Goal: Task Accomplishment & Management: Complete application form

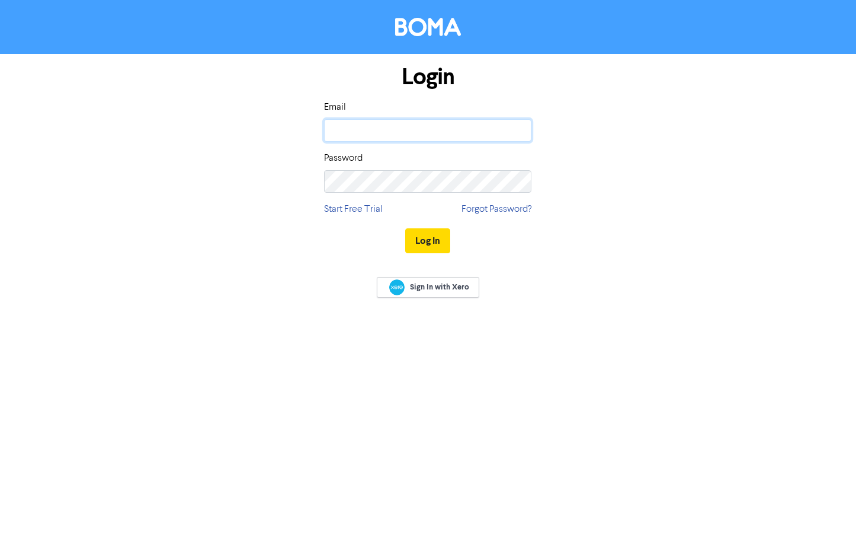
click at [444, 125] on input "email" at bounding box center [427, 130] width 207 height 23
type input "[PERSON_NAME][EMAIL_ADDRESS][PERSON_NAME][DOMAIN_NAME]"
click at [430, 233] on button "Log In" at bounding box center [427, 240] width 45 height 25
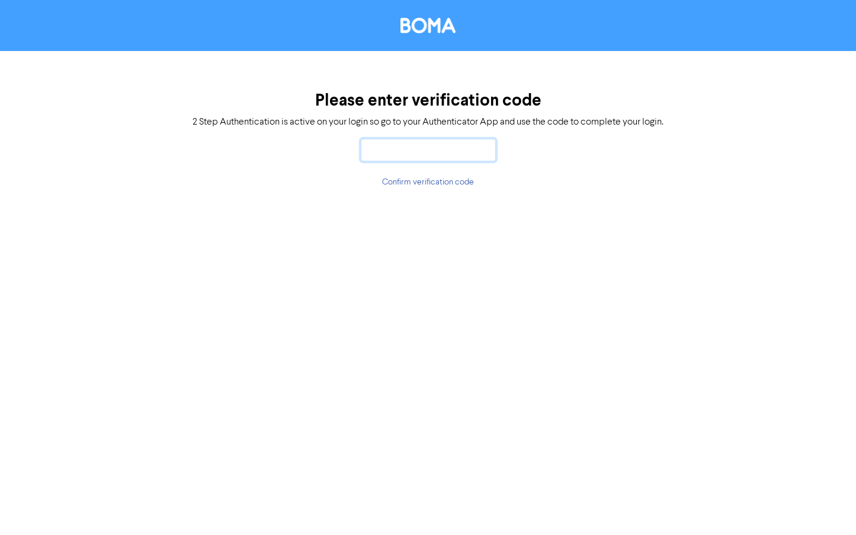
click at [402, 143] on input "text" at bounding box center [428, 150] width 135 height 23
type input "734447"
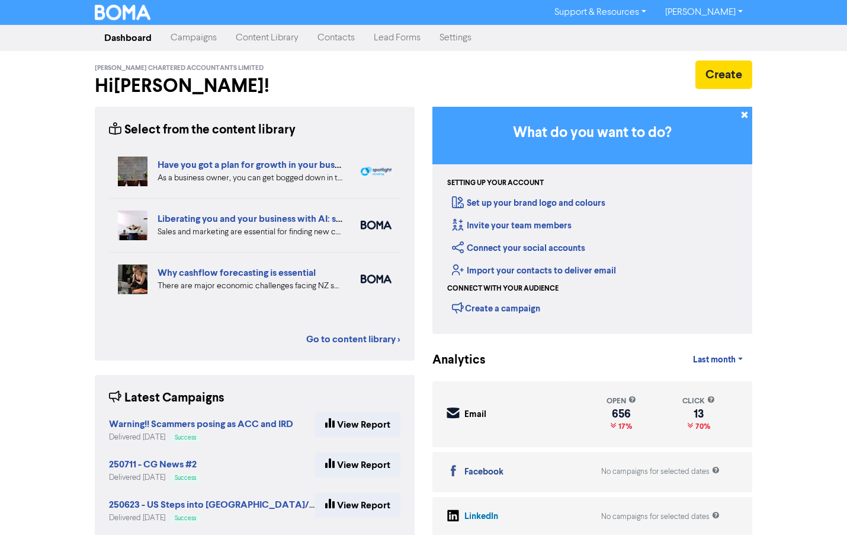
click at [328, 39] on link "Contacts" at bounding box center [336, 38] width 56 height 24
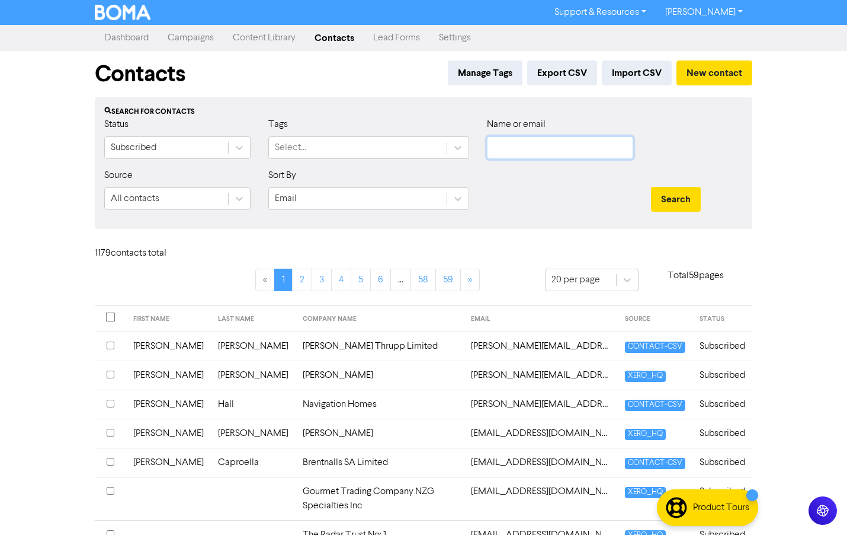
click at [561, 149] on input "text" at bounding box center [560, 147] width 146 height 23
type input "[PERSON_NAME]"
click at [651, 187] on button "Search" at bounding box center [676, 199] width 50 height 25
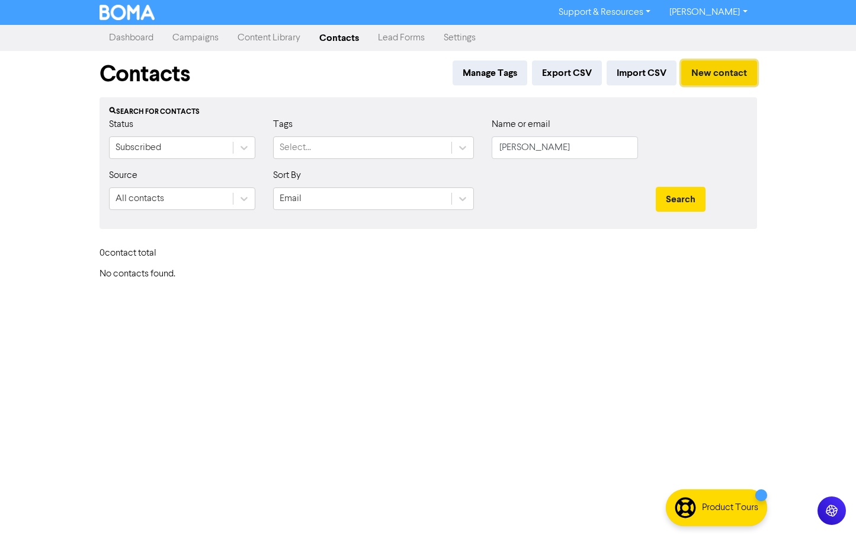
click at [732, 73] on button "New contact" at bounding box center [720, 72] width 76 height 25
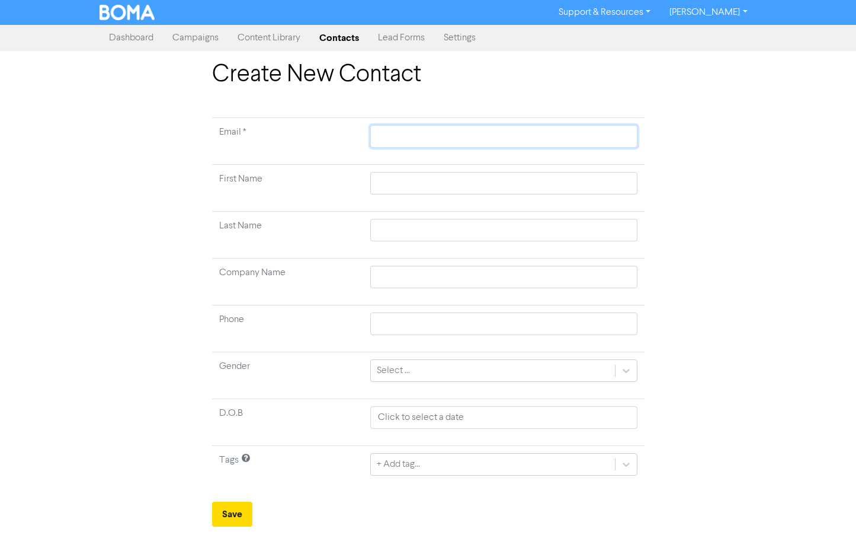
click at [411, 136] on input "text" at bounding box center [503, 136] width 267 height 23
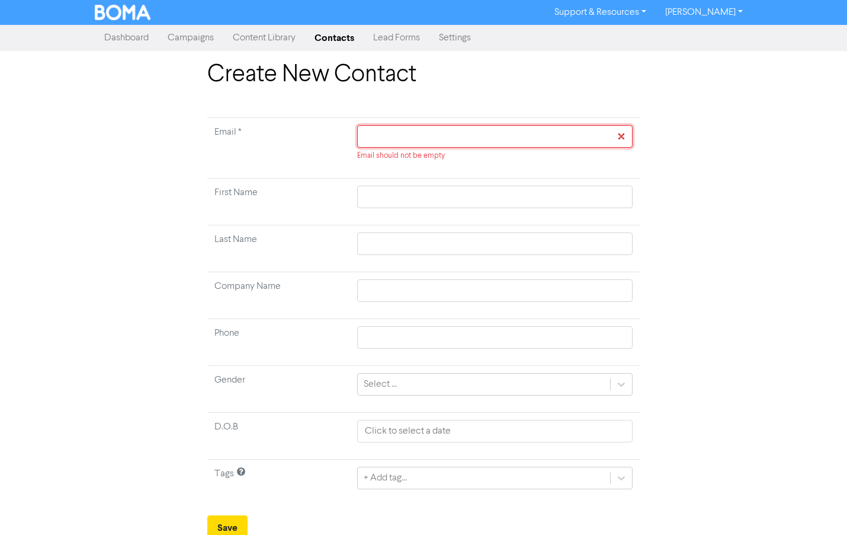
click at [434, 129] on input "text" at bounding box center [495, 136] width 276 height 23
paste input "[PERSON_NAME][EMAIL_ADDRESS][PERSON_NAME][DOMAIN_NAME]"
type input "[PERSON_NAME][EMAIL_ADDRESS][PERSON_NAME][DOMAIN_NAME]"
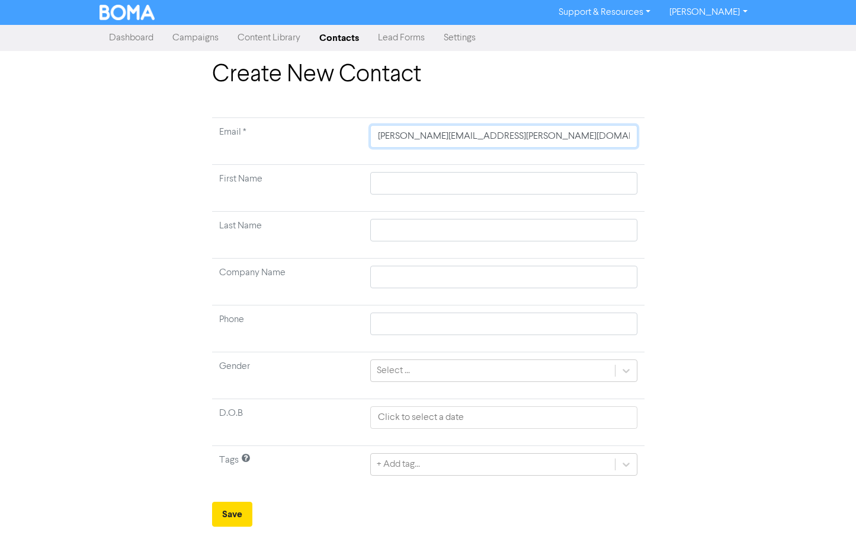
type input "[PERSON_NAME][EMAIL_ADDRESS][PERSON_NAME][DOMAIN_NAME]"
click at [406, 178] on input "text" at bounding box center [503, 183] width 267 height 23
type input "G"
type input "Ga"
type input "Gar"
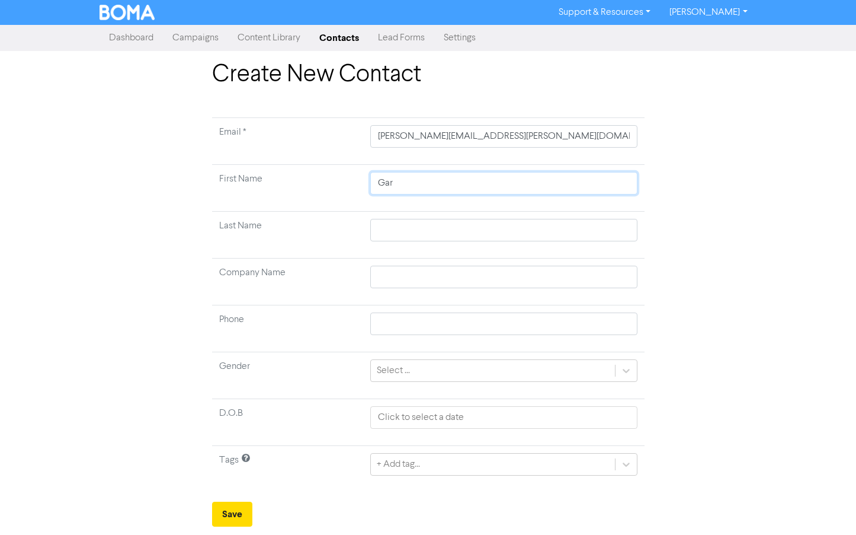
type input "[PERSON_NAME]"
type input "B"
type input "Br"
type input "Bra"
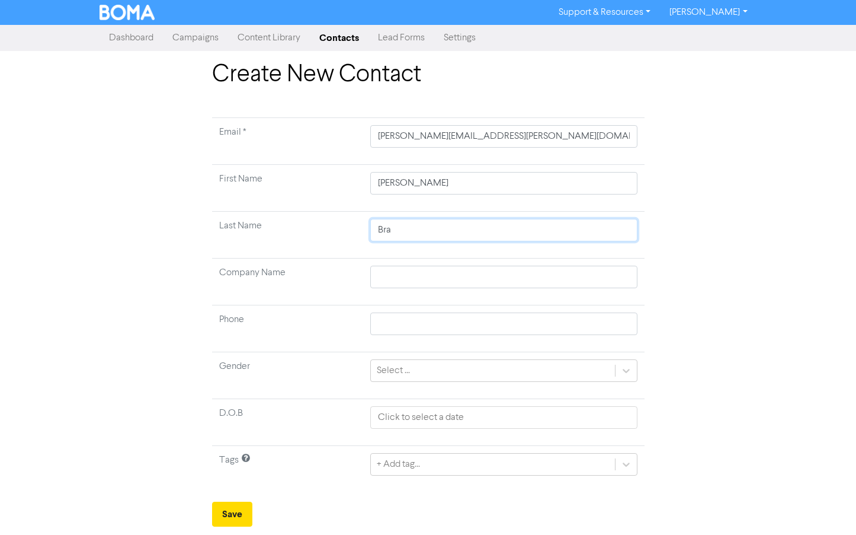
type input "Bran"
type input "[PERSON_NAME]"
click at [238, 511] on button "Save" at bounding box center [232, 513] width 40 height 25
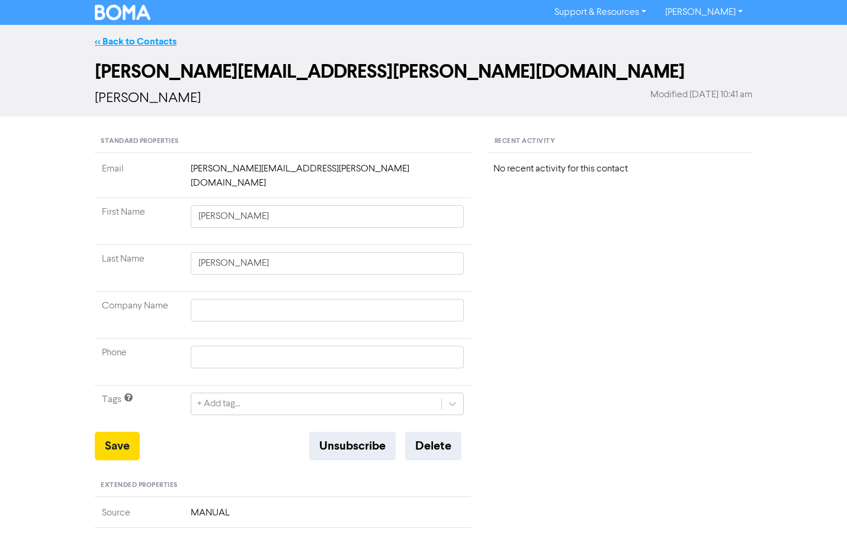
click at [143, 46] on link "<< Back to Contacts" at bounding box center [136, 42] width 82 height 12
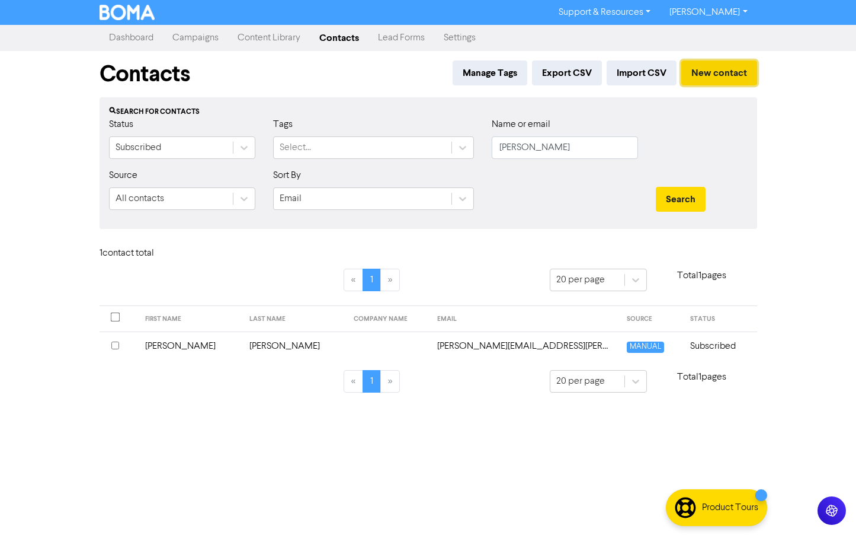
click at [716, 76] on button "New contact" at bounding box center [720, 72] width 76 height 25
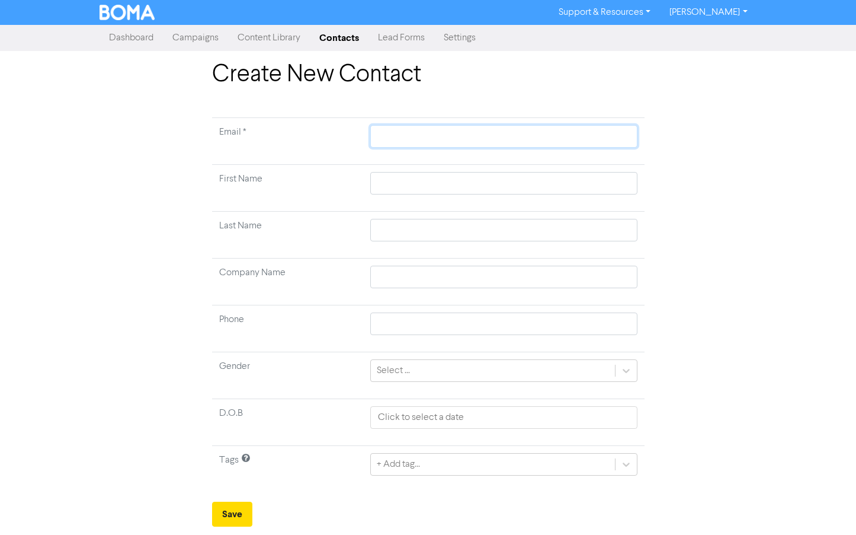
click at [408, 135] on input "text" at bounding box center [503, 136] width 267 height 23
paste input "[EMAIL_ADDRESS][DOMAIN_NAME]"
type input "[EMAIL_ADDRESS][DOMAIN_NAME]"
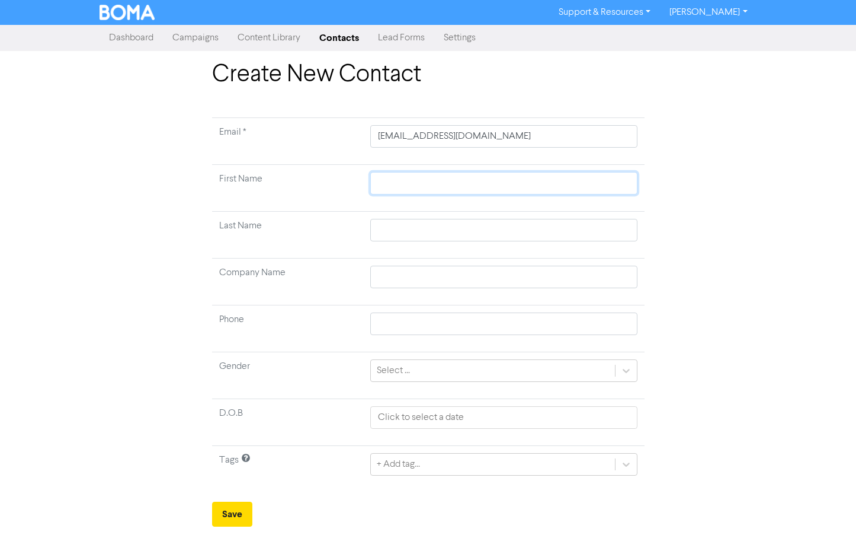
click at [392, 183] on input "text" at bounding box center [503, 183] width 267 height 23
type input "M"
type input "Ma"
type input "Mar"
type input "Mart"
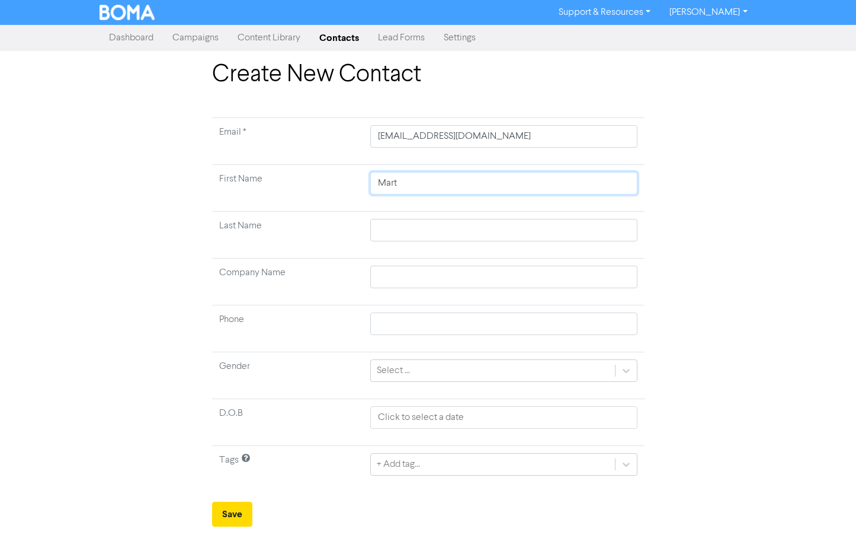
type input "[PERSON_NAME]"
type input "B"
type input "Br"
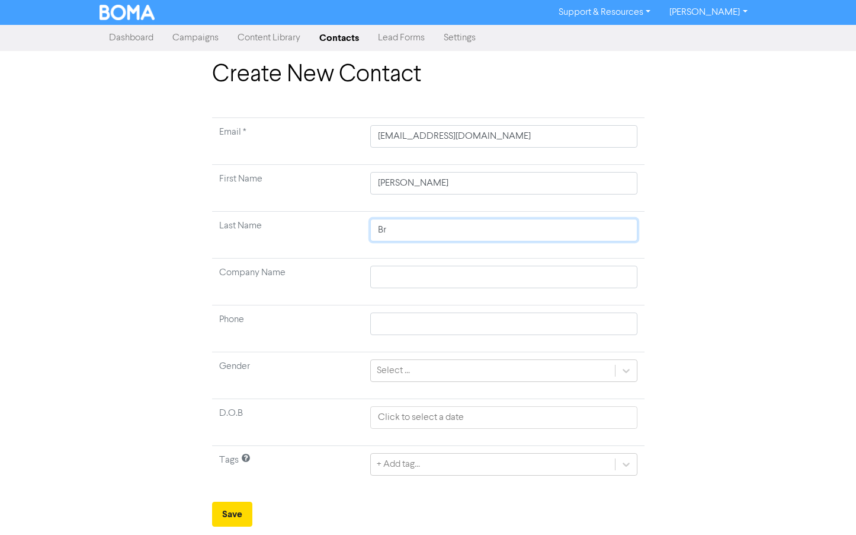
type input "Bra"
type input "Bran"
type input "[PERSON_NAME]"
click at [238, 517] on button "Save" at bounding box center [232, 513] width 40 height 25
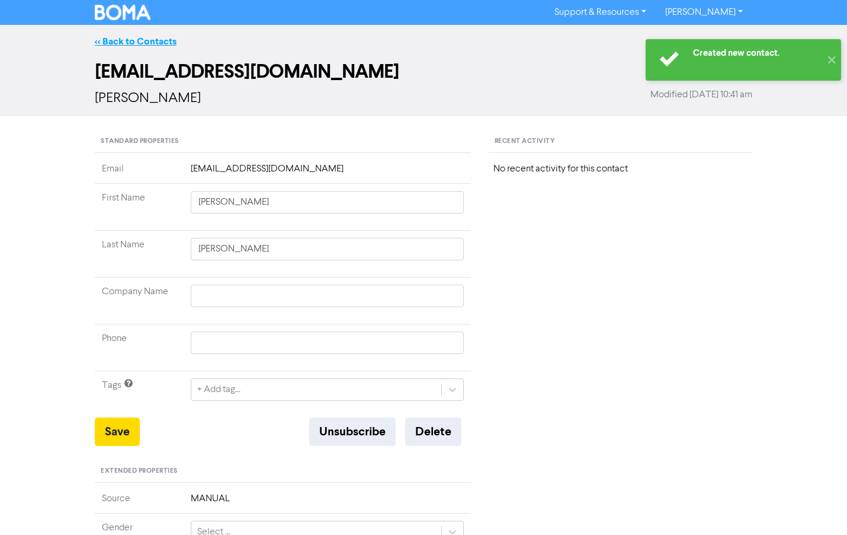
click at [139, 40] on link "<< Back to Contacts" at bounding box center [136, 42] width 82 height 12
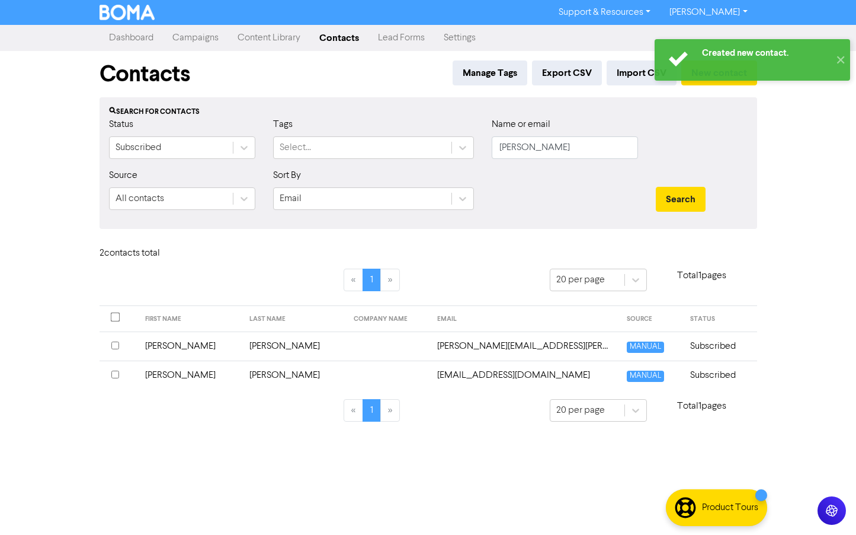
click at [181, 480] on div "Created new contact. ✕ Support & Resources Video Tutorials FAQ & Guides Marketi…" at bounding box center [428, 267] width 856 height 535
